Goal: Information Seeking & Learning: Find specific fact

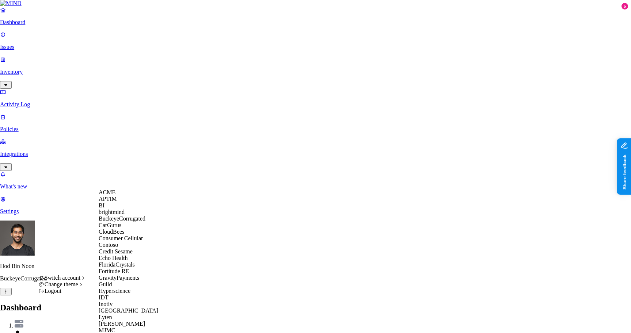
click at [133, 196] on div "ACME" at bounding box center [134, 192] width 71 height 7
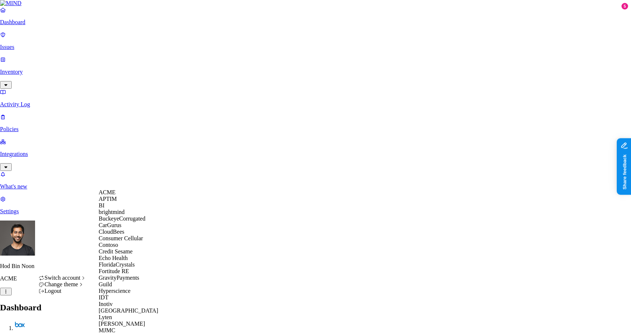
scroll to position [107, 0]
click at [128, 255] on span "Echo Health" at bounding box center [113, 258] width 29 height 6
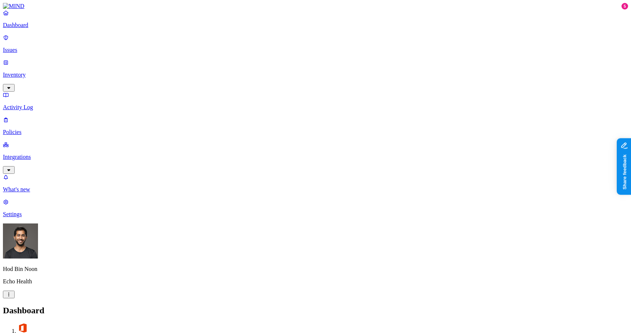
click at [30, 72] on p "Inventory" at bounding box center [315, 75] width 625 height 7
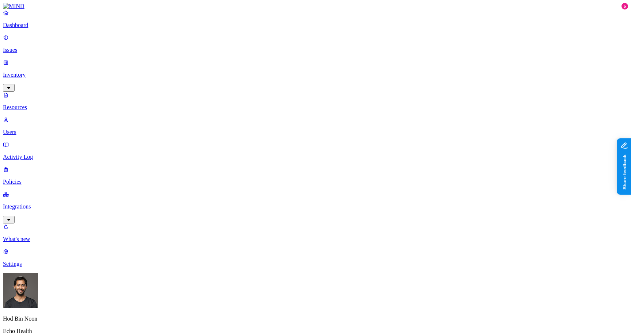
type input "pass"
click at [307, 52] on span "Password" at bounding box center [307, 55] width 22 height 6
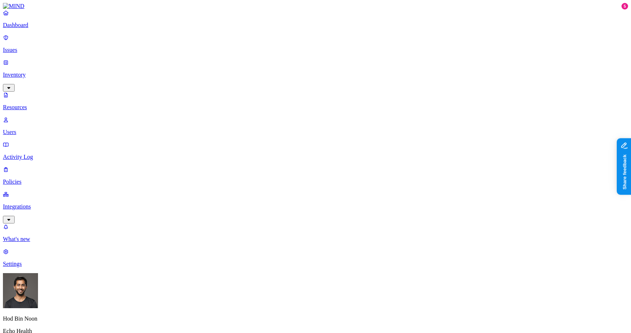
type input "e"
type input "Access"
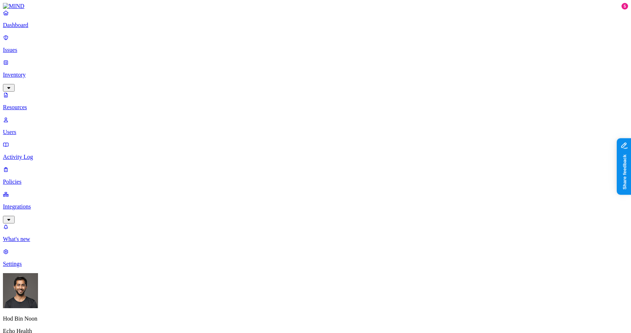
click at [40, 166] on link "Policies" at bounding box center [315, 175] width 625 height 19
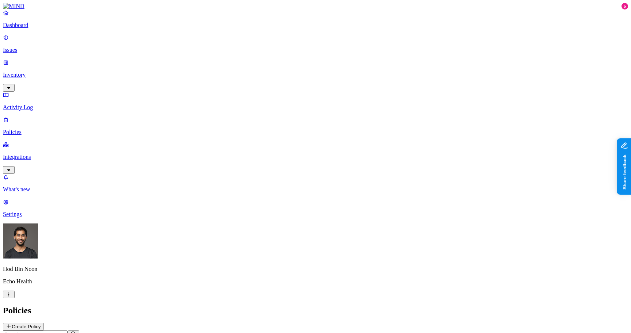
click at [68, 331] on input "text" at bounding box center [35, 335] width 65 height 8
type input "a"
click at [25, 47] on p "Issues" at bounding box center [315, 50] width 625 height 7
click at [68, 332] on input "text" at bounding box center [35, 336] width 65 height 8
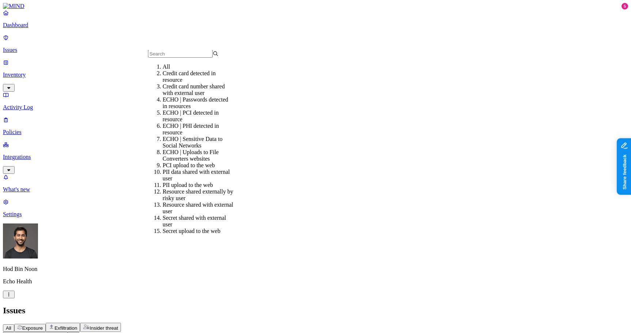
click at [68, 332] on input "text" at bounding box center [35, 336] width 65 height 8
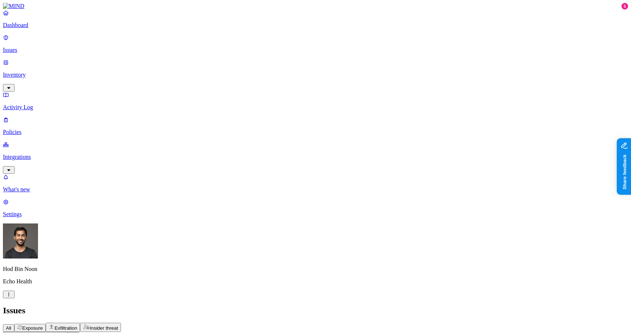
click at [68, 332] on input "text" at bounding box center [35, 336] width 65 height 8
click at [255, 71] on div "Last 7 days" at bounding box center [255, 73] width 0 height 20
click at [39, 72] on p "Inventory" at bounding box center [315, 75] width 625 height 7
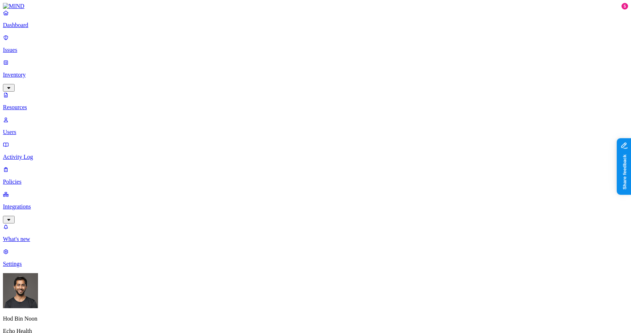
type input "access"
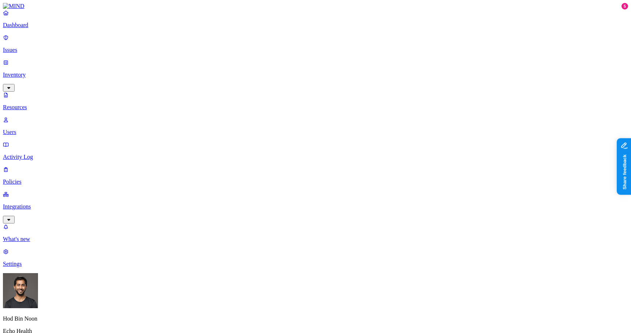
scroll to position [176, 0]
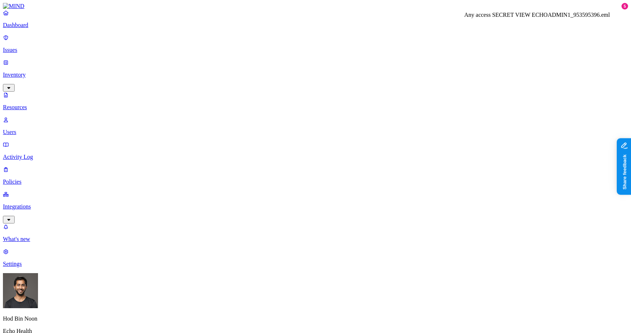
drag, startPoint x: 451, startPoint y: 26, endPoint x: 586, endPoint y: 29, distance: 135.6
copy h3 "Any access SECRET VIEW ECHOADMIN1_953595396.eml"
